Goal: Task Accomplishment & Management: Use online tool/utility

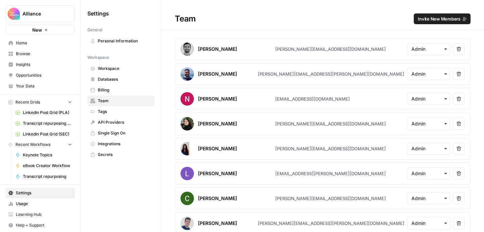
click at [44, 45] on span "Home" at bounding box center [44, 43] width 56 height 6
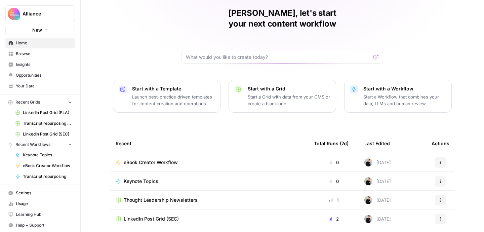
scroll to position [77, 0]
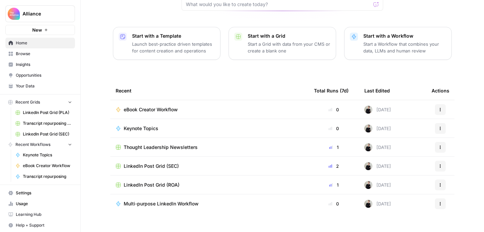
click at [170, 163] on span "LinkedIn Post Grid (SEC)" at bounding box center [151, 166] width 55 height 7
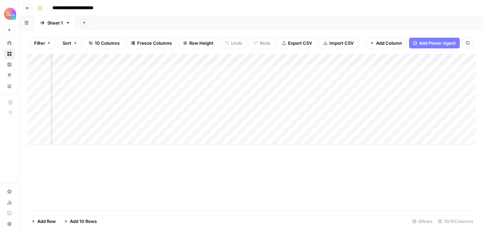
scroll to position [0, 404]
click at [433, 127] on div "Add Column" at bounding box center [251, 99] width 449 height 91
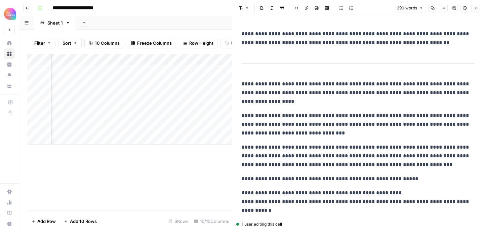
click at [476, 8] on icon "button" at bounding box center [476, 8] width 4 height 4
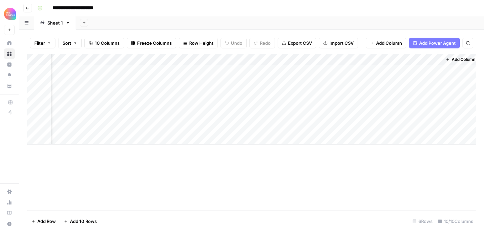
scroll to position [0, 396]
click at [310, 127] on div "Add Column" at bounding box center [251, 99] width 449 height 91
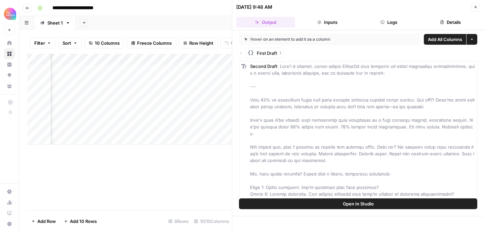
click at [352, 205] on span "Open In Studio" at bounding box center [358, 203] width 31 height 7
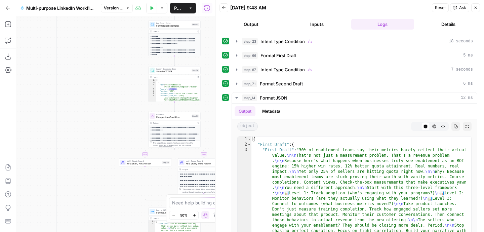
click at [476, 8] on icon "button" at bounding box center [476, 8] width 4 height 4
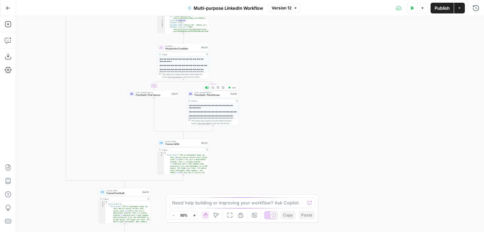
click at [222, 94] on span "First Draft / Third Person" at bounding box center [212, 95] width 34 height 3
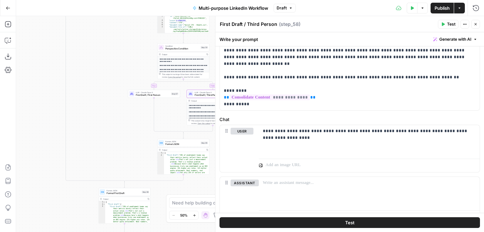
scroll to position [243, 0]
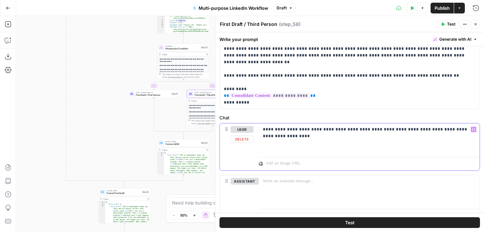
click at [320, 130] on p "**********" at bounding box center [369, 132] width 213 height 13
drag, startPoint x: 358, startPoint y: 129, endPoint x: 321, endPoint y: 130, distance: 37.0
click at [321, 130] on p "**********" at bounding box center [369, 132] width 213 height 13
click at [330, 130] on p "**********" at bounding box center [369, 132] width 213 height 13
click at [356, 139] on p "**********" at bounding box center [369, 132] width 213 height 13
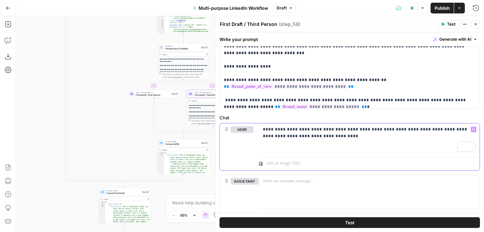
scroll to position [22, 0]
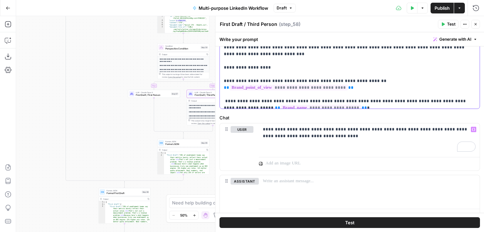
click at [225, 80] on p "**********" at bounding box center [350, 20] width 252 height 410
click at [336, 89] on p "**********" at bounding box center [350, 20] width 252 height 410
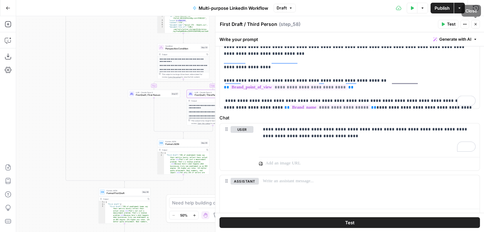
click at [476, 24] on icon "button" at bounding box center [476, 24] width 2 height 2
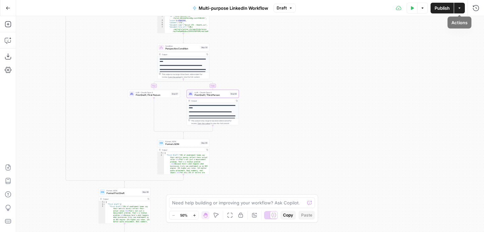
click at [459, 10] on button "Actions" at bounding box center [459, 8] width 11 height 11
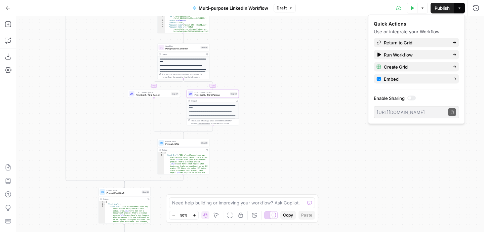
click at [443, 6] on span "Publish" at bounding box center [442, 8] width 15 height 7
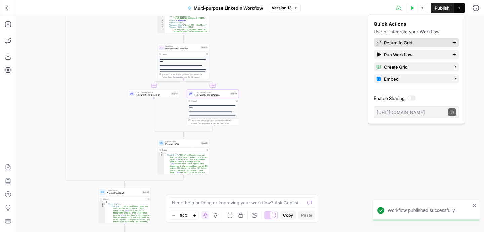
click at [410, 43] on span "Return to Grid" at bounding box center [415, 42] width 63 height 7
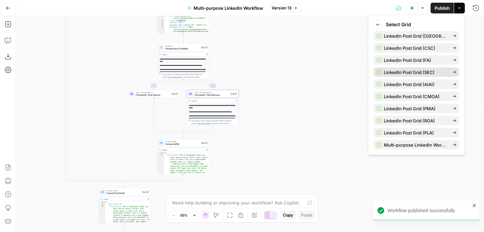
click at [411, 71] on span "LinkedIn Post Grid (SEC)" at bounding box center [415, 72] width 63 height 7
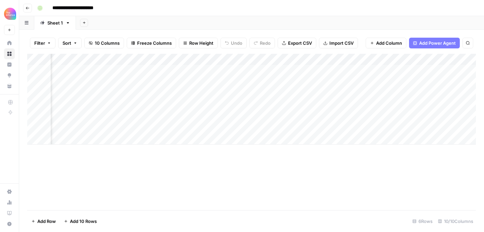
scroll to position [0, 333]
click at [381, 127] on div "Add Column" at bounding box center [251, 99] width 449 height 91
click at [433, 126] on div "Add Column" at bounding box center [251, 99] width 449 height 91
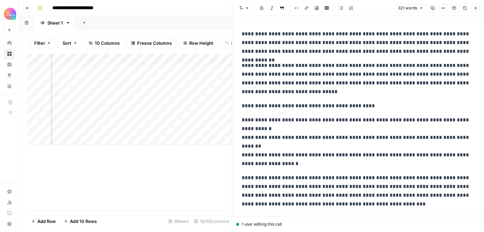
click at [476, 7] on icon "button" at bounding box center [476, 8] width 4 height 4
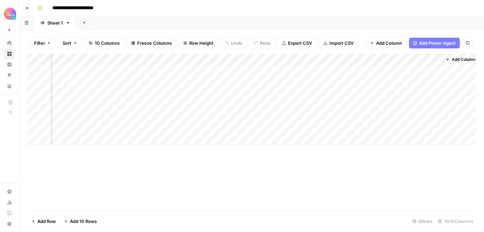
scroll to position [0, 396]
click at [310, 128] on div "Add Column" at bounding box center [251, 99] width 449 height 91
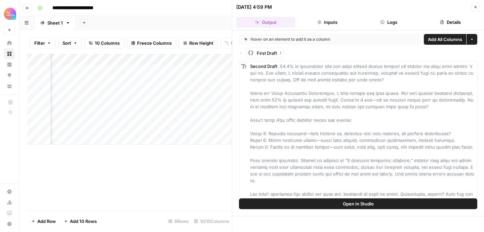
click at [339, 205] on button "Open In Studio" at bounding box center [358, 203] width 238 height 11
click at [476, 7] on icon "button" at bounding box center [476, 7] width 4 height 4
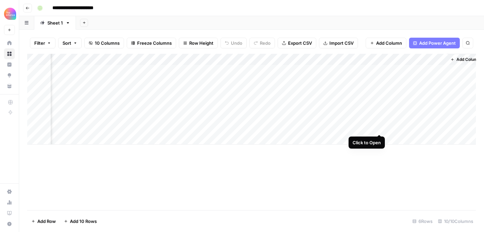
click at [378, 129] on div "Add Column" at bounding box center [251, 99] width 449 height 91
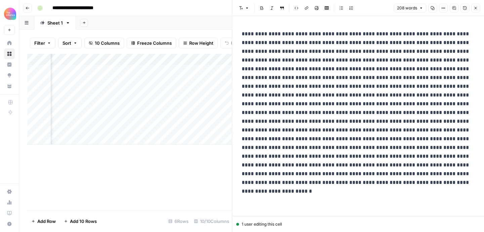
click at [476, 9] on icon "button" at bounding box center [476, 8] width 4 height 4
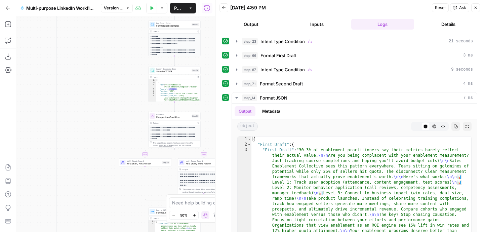
click at [477, 10] on button "Close" at bounding box center [476, 7] width 9 height 9
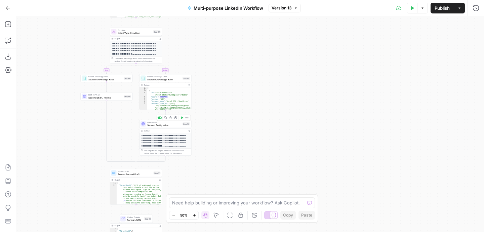
click at [172, 125] on span "Second Draft / Value" at bounding box center [164, 124] width 34 height 3
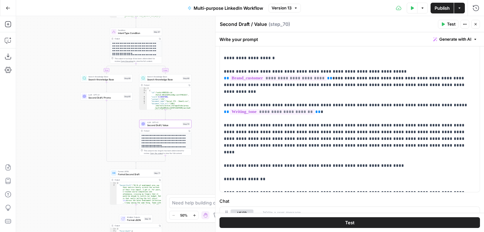
scroll to position [156, 0]
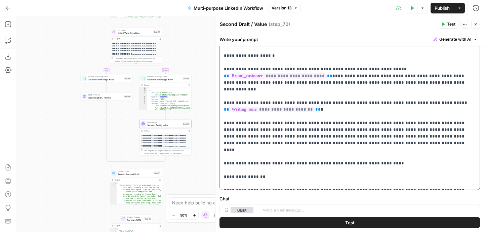
click at [330, 129] on p "**********" at bounding box center [350, 56] width 252 height 262
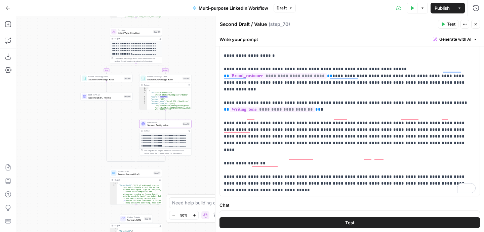
click at [440, 7] on span "Publish" at bounding box center [442, 8] width 15 height 7
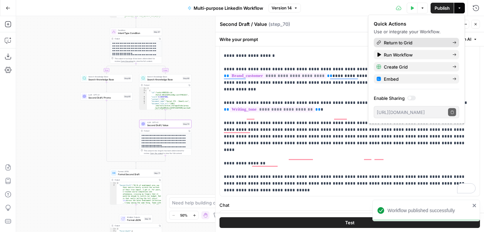
click at [413, 41] on span "Return to Grid" at bounding box center [415, 42] width 63 height 7
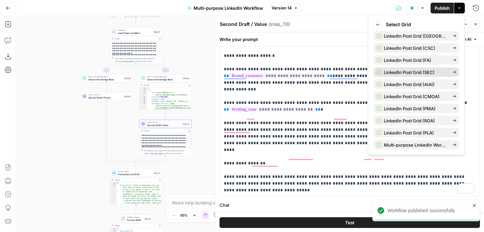
click at [414, 71] on span "LinkedIn Post Grid (SEC)" at bounding box center [415, 72] width 63 height 7
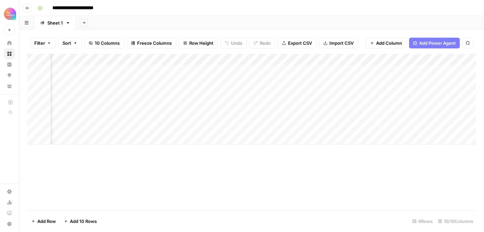
scroll to position [0, 293]
click at [422, 128] on div "Add Column" at bounding box center [251, 99] width 449 height 91
click at [431, 128] on div "Add Column" at bounding box center [251, 99] width 449 height 91
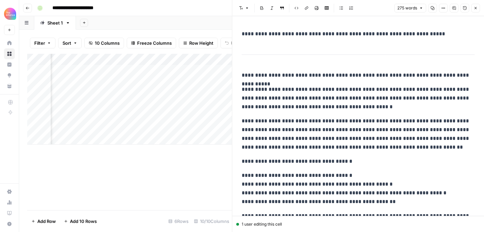
click at [475, 10] on button "Close" at bounding box center [476, 8] width 9 height 9
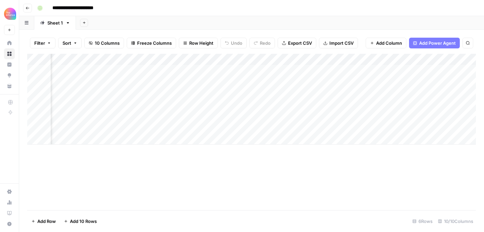
scroll to position [0, 257]
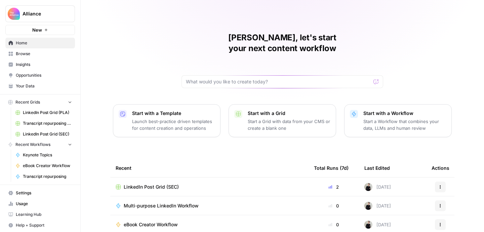
click at [44, 54] on span "Browse" at bounding box center [44, 54] width 56 height 6
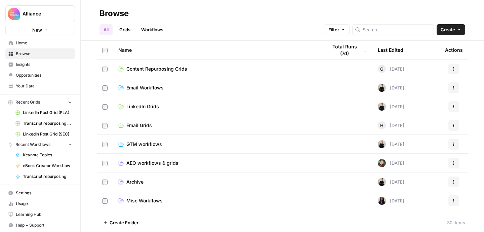
click at [151, 107] on span "LinkedIn Grids" at bounding box center [142, 106] width 33 height 7
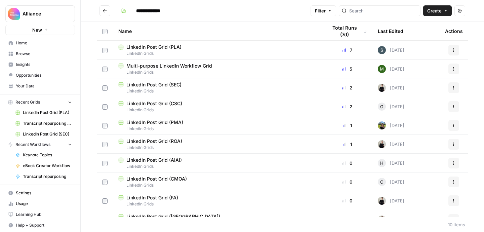
click at [236, 124] on div "LinkedIn Post Grid (PMA)" at bounding box center [217, 122] width 198 height 7
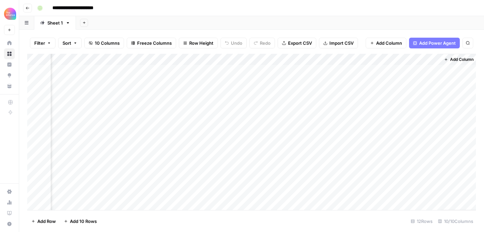
scroll to position [0, 404]
click at [421, 174] on div "Add Column" at bounding box center [251, 132] width 449 height 156
click at [434, 60] on div "Add Column" at bounding box center [251, 132] width 449 height 156
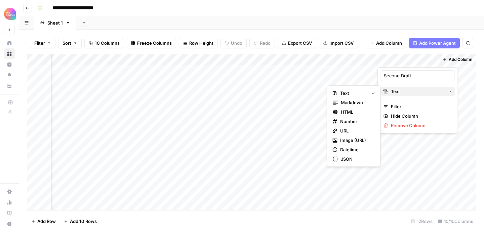
click at [416, 88] on span "Text" at bounding box center [417, 91] width 52 height 7
click at [367, 102] on span "Markdown" at bounding box center [357, 102] width 32 height 7
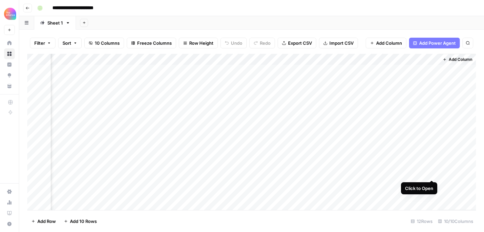
click at [431, 172] on div "Add Column" at bounding box center [251, 132] width 449 height 156
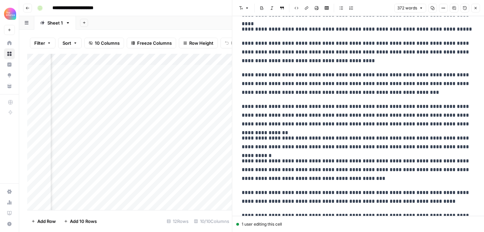
scroll to position [162, 0]
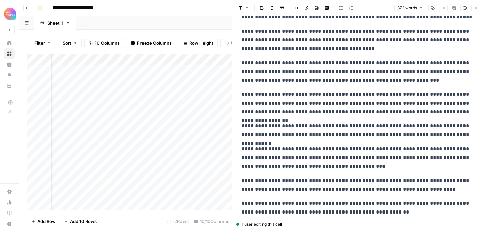
click at [477, 8] on icon "button" at bounding box center [476, 8] width 4 height 4
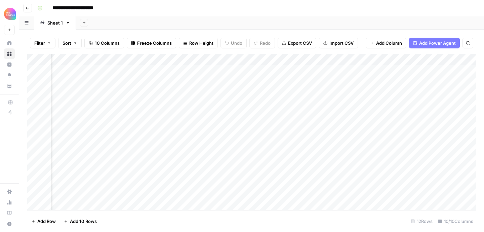
scroll to position [0, 363]
click at [225, 150] on div "Add Column" at bounding box center [251, 132] width 449 height 156
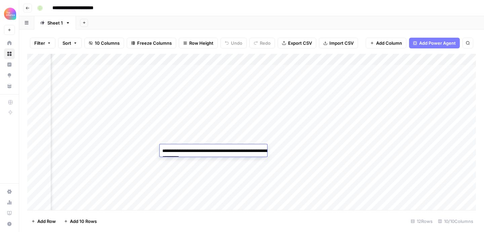
click at [220, 211] on footer "Add Row Add 10 Rows 12 Rows 10/10 Columns" at bounding box center [251, 221] width 449 height 22
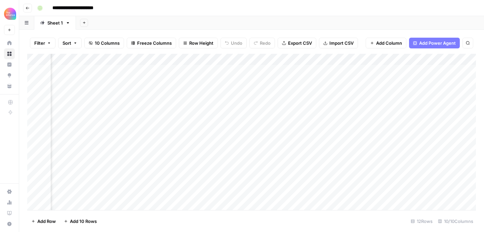
scroll to position [0, 222]
click at [336, 174] on div "Add Column" at bounding box center [251, 132] width 449 height 156
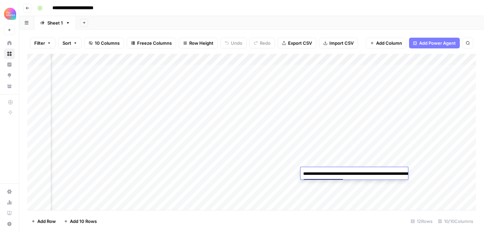
click at [299, 220] on footer "Add Row Add 10 Rows 12 Rows 10/10 Columns" at bounding box center [251, 221] width 449 height 22
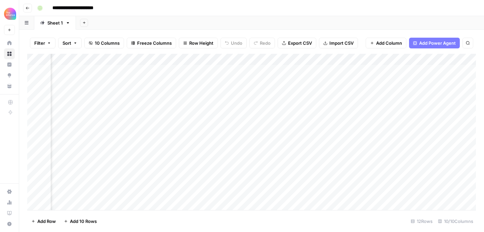
click at [329, 104] on div "Add Column" at bounding box center [251, 132] width 449 height 156
click at [338, 214] on footer "Add Row Add 10 Rows 12 Rows 10/10 Columns" at bounding box center [251, 221] width 449 height 22
click at [432, 103] on div "Add Column" at bounding box center [251, 132] width 449 height 156
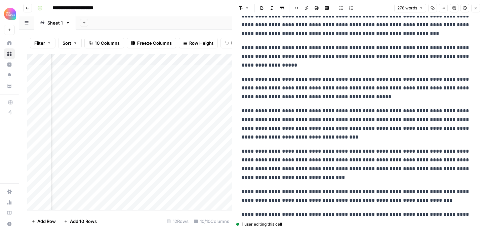
scroll to position [105, 0]
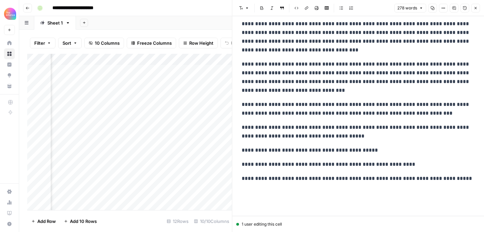
click at [476, 7] on icon "button" at bounding box center [476, 8] width 4 height 4
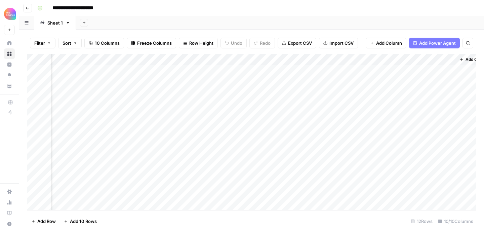
scroll to position [0, 404]
click at [302, 173] on div "Add Column" at bounding box center [251, 132] width 449 height 156
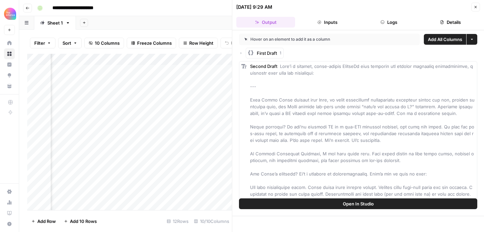
click at [350, 201] on span "Open In Studio" at bounding box center [358, 203] width 31 height 7
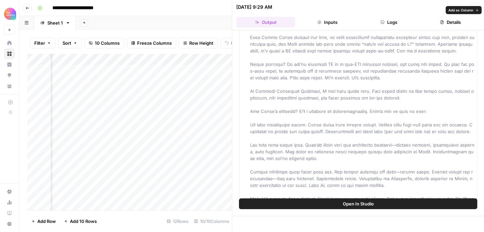
scroll to position [0, 0]
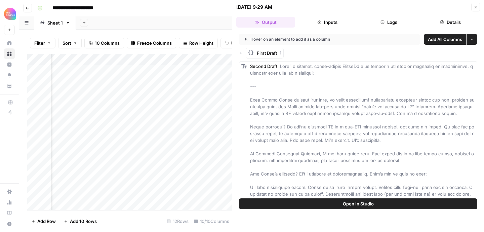
click at [477, 7] on icon "button" at bounding box center [476, 7] width 4 height 4
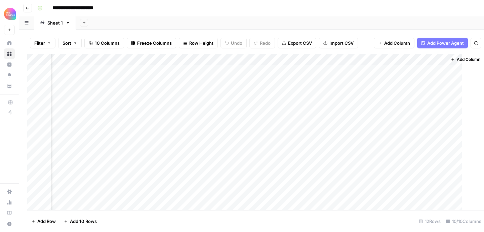
scroll to position [0, 396]
click at [185, 172] on div "Add Column" at bounding box center [251, 132] width 449 height 156
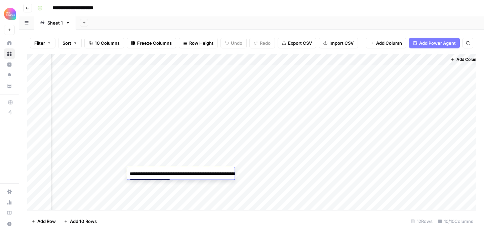
drag, startPoint x: 223, startPoint y: 182, endPoint x: 127, endPoint y: 170, distance: 95.9
click at [127, 170] on textarea "**********" at bounding box center [194, 177] width 135 height 16
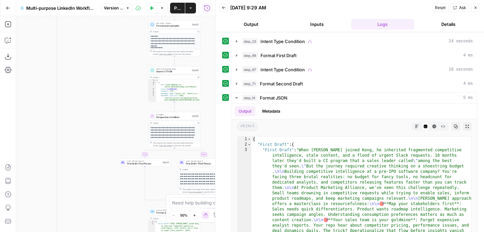
click at [476, 8] on icon "button" at bounding box center [476, 8] width 4 height 4
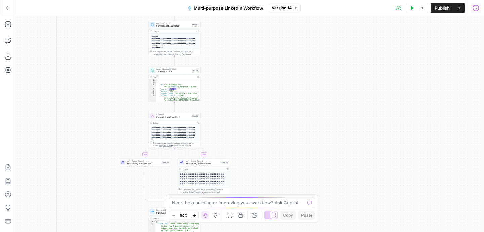
click at [477, 10] on icon "button" at bounding box center [476, 8] width 7 height 7
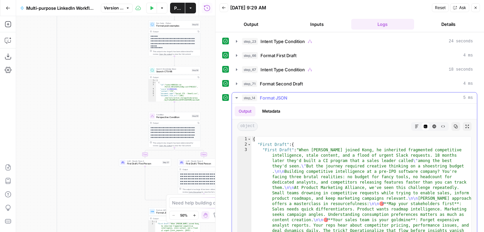
click at [236, 98] on icon "button" at bounding box center [236, 97] width 2 height 1
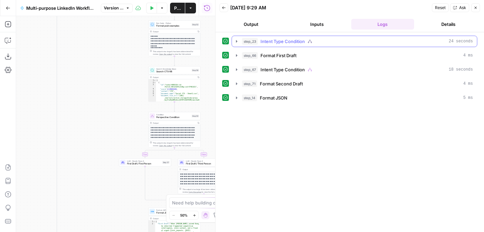
click at [237, 42] on icon "button" at bounding box center [236, 41] width 5 height 5
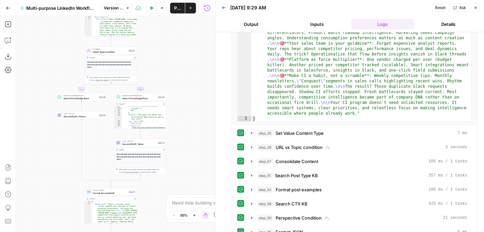
scroll to position [147, 0]
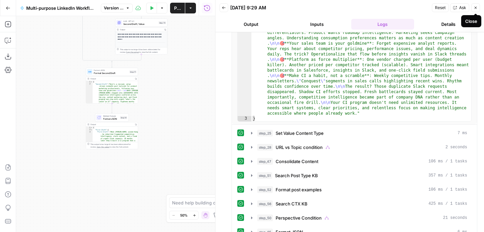
click at [473, 9] on button "Close" at bounding box center [476, 7] width 9 height 9
